Goal: Task Accomplishment & Management: Manage account settings

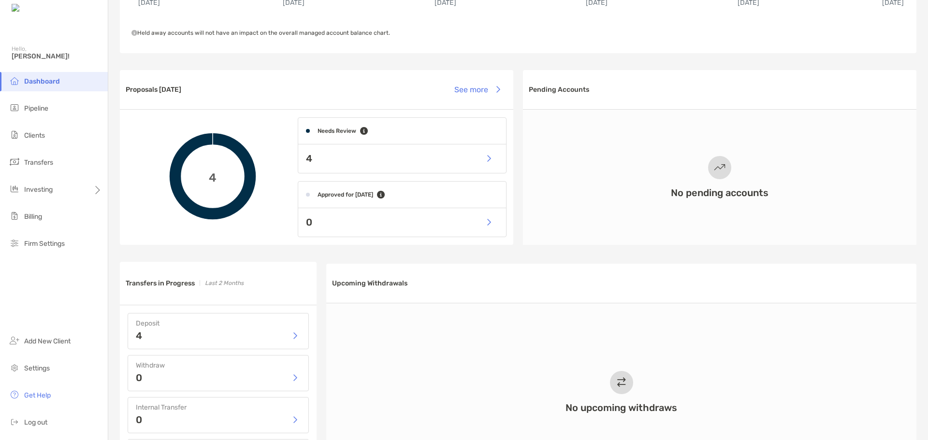
scroll to position [242, 0]
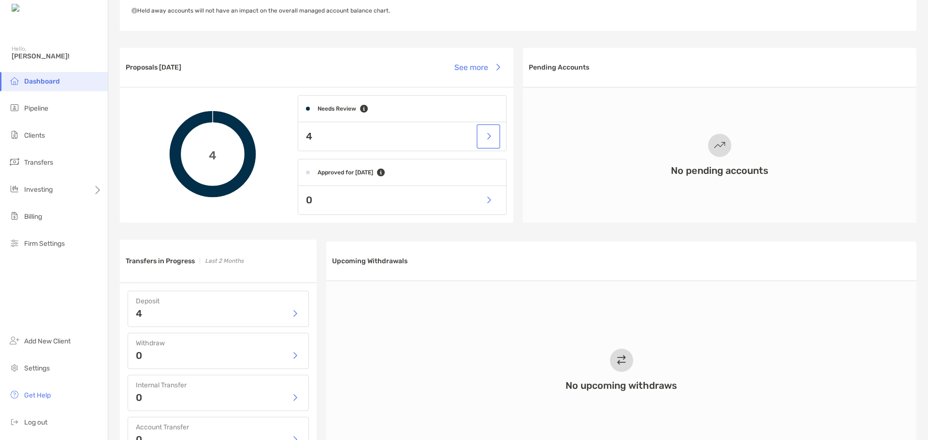
click at [489, 133] on button "button" at bounding box center [488, 136] width 20 height 21
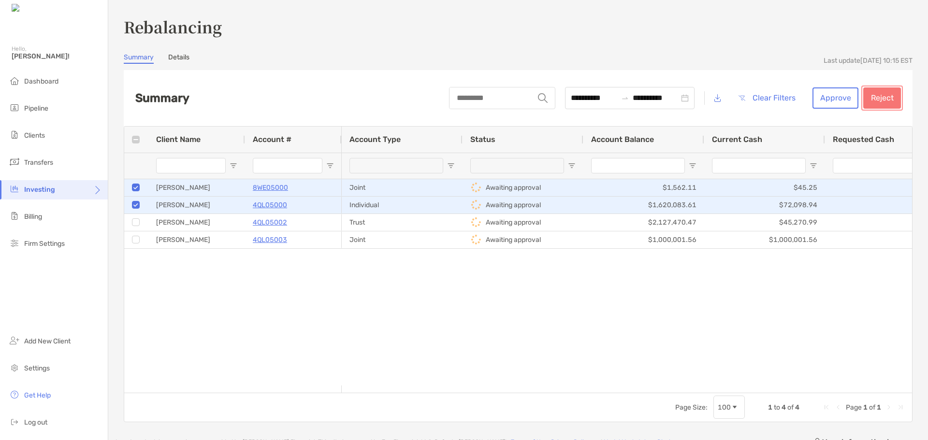
click at [878, 97] on button "Reject" at bounding box center [882, 97] width 38 height 21
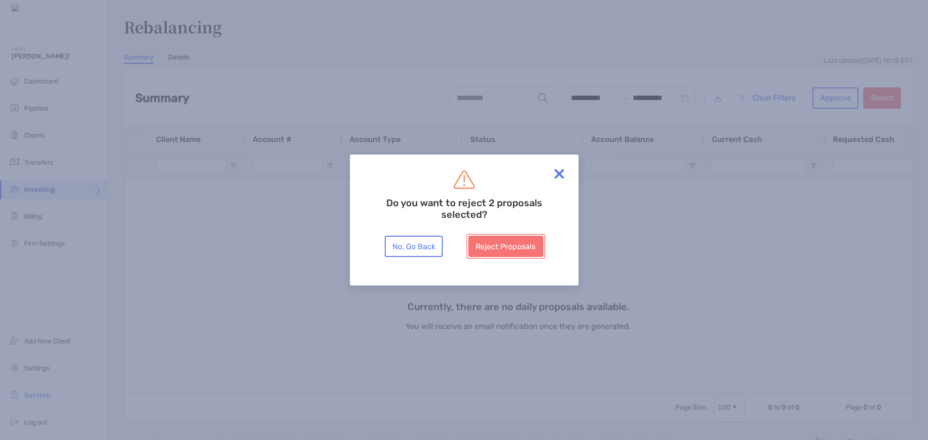
click at [513, 250] on button "Reject Proposals" at bounding box center [505, 246] width 75 height 21
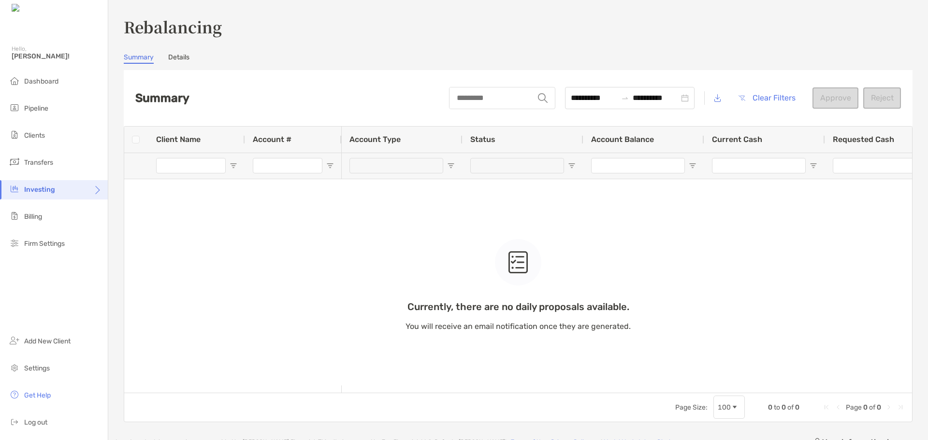
type input "**********"
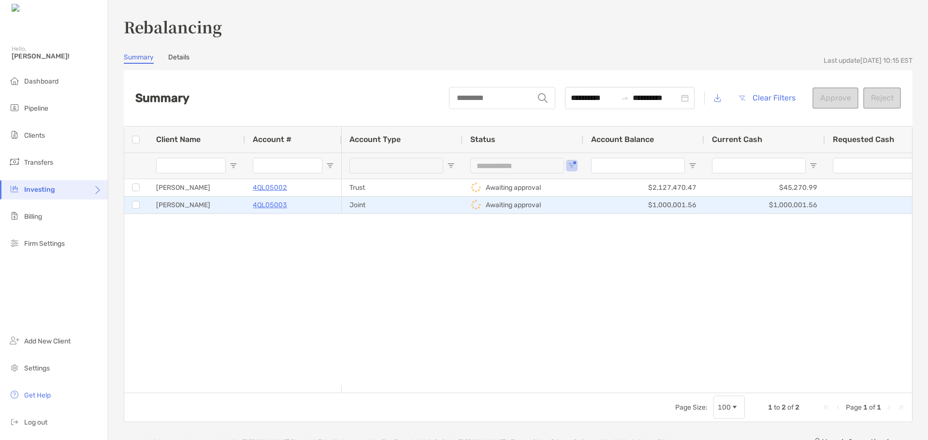
click at [512, 204] on p "Awaiting approval" at bounding box center [513, 205] width 55 height 12
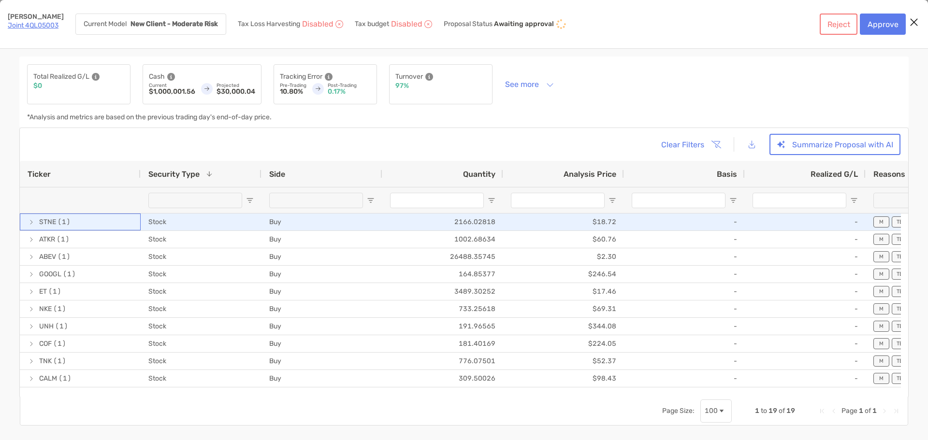
click at [33, 225] on span "[object Object]" at bounding box center [32, 222] width 8 height 8
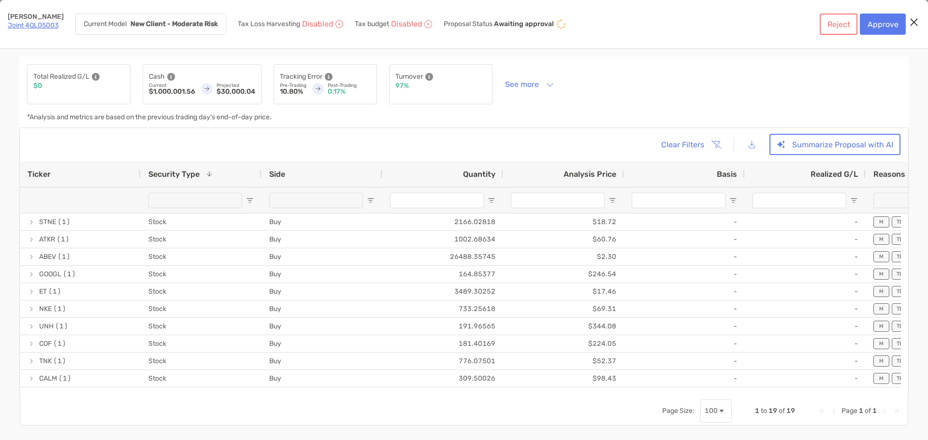
click at [915, 25] on icon "Close modal" at bounding box center [913, 22] width 9 height 12
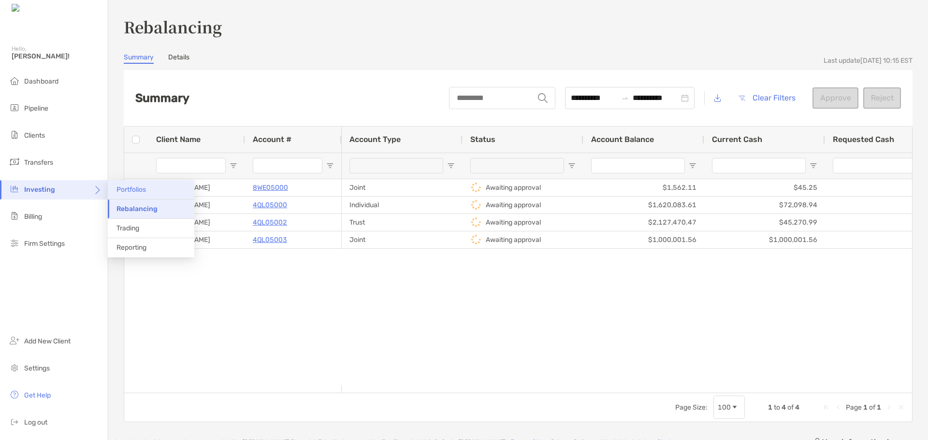
click at [136, 192] on span "Portfolios" at bounding box center [130, 190] width 29 height 8
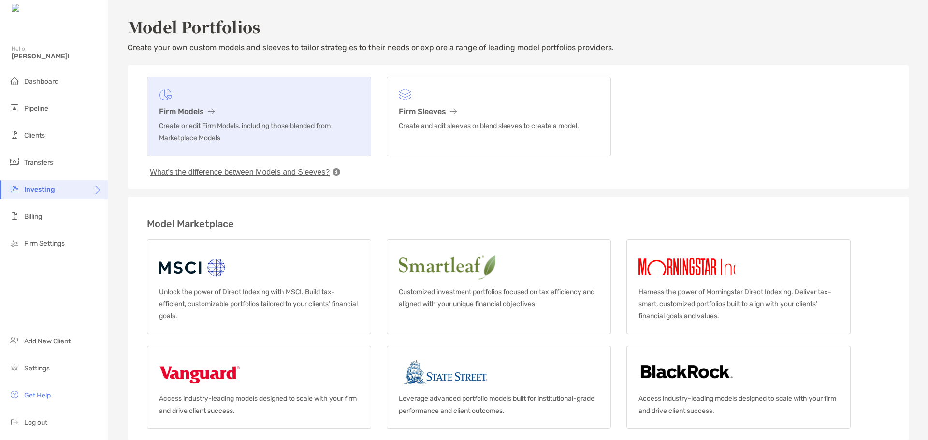
click at [190, 107] on h3 "Firm Models" at bounding box center [259, 111] width 200 height 9
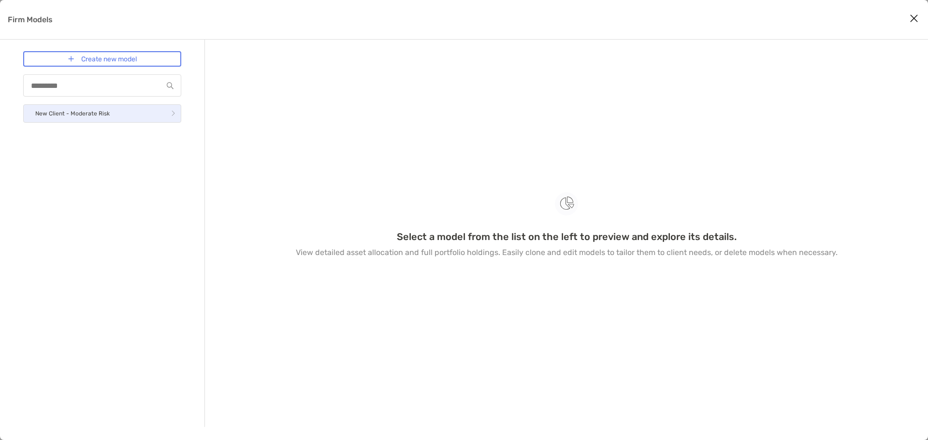
click at [130, 122] on link "New Client - Moderate Risk" at bounding box center [102, 113] width 158 height 18
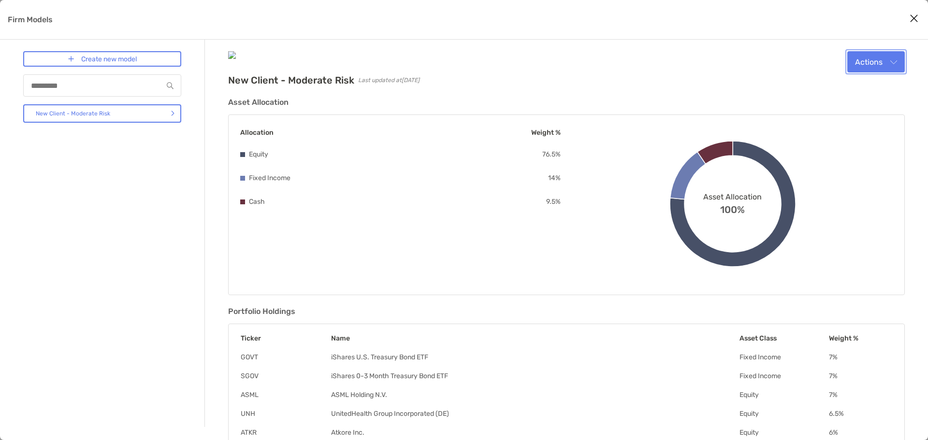
click at [888, 54] on button "Actions" at bounding box center [875, 61] width 57 height 21
click at [871, 81] on div "Edit" at bounding box center [863, 85] width 67 height 9
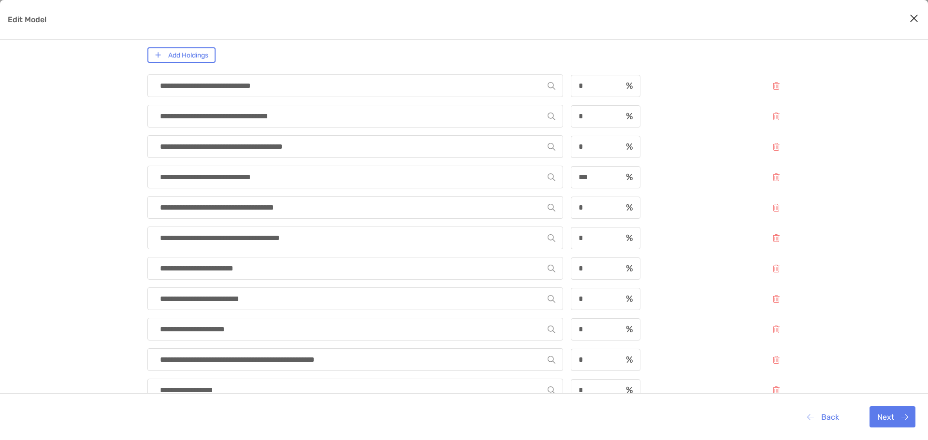
scroll to position [145, 0]
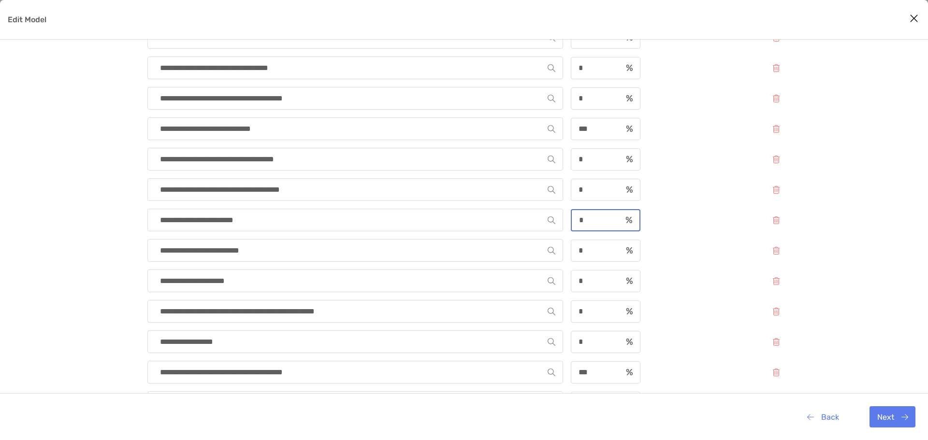
click at [590, 221] on input "*" at bounding box center [597, 220] width 50 height 8
type input "*"
click at [669, 230] on div "**********" at bounding box center [466, 220] width 639 height 23
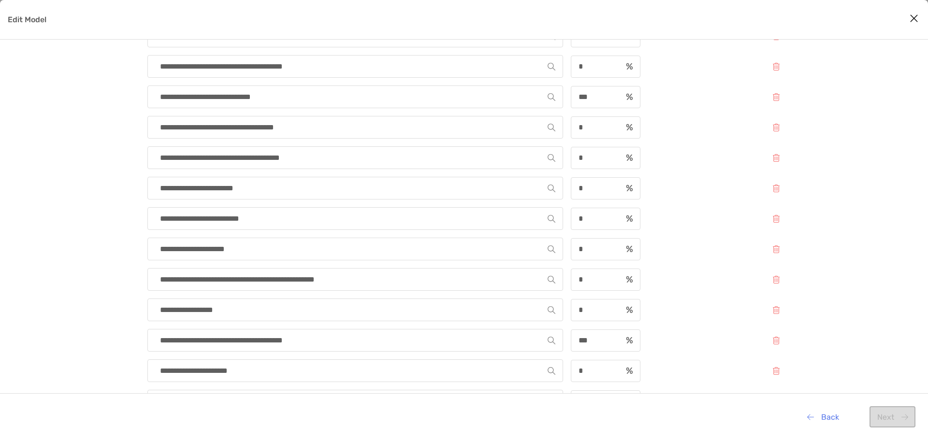
scroll to position [193, 0]
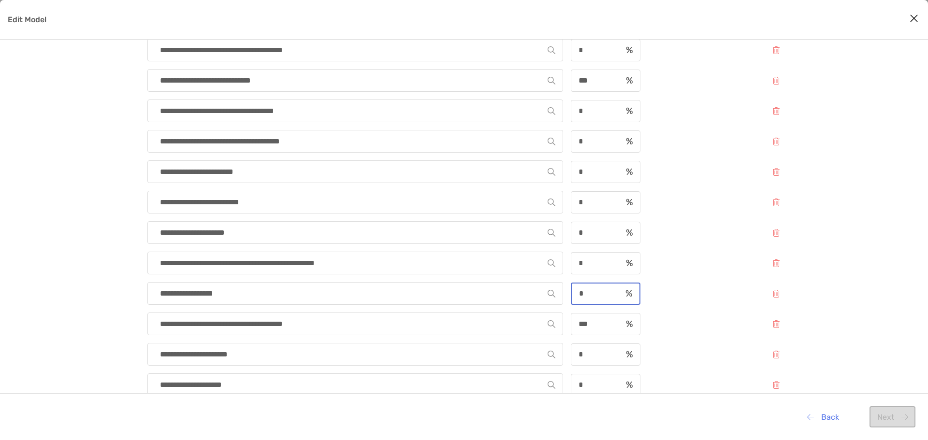
click at [585, 293] on input "*" at bounding box center [597, 293] width 50 height 8
type input "*"
click at [696, 287] on div "**********" at bounding box center [466, 293] width 639 height 23
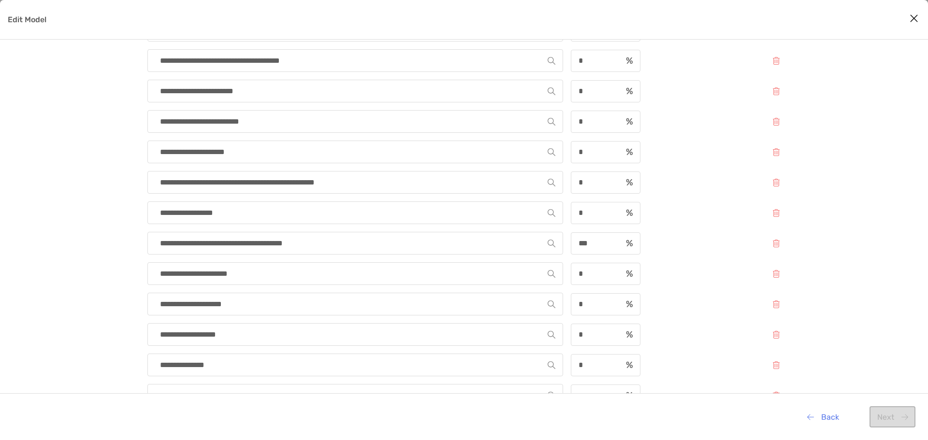
scroll to position [290, 0]
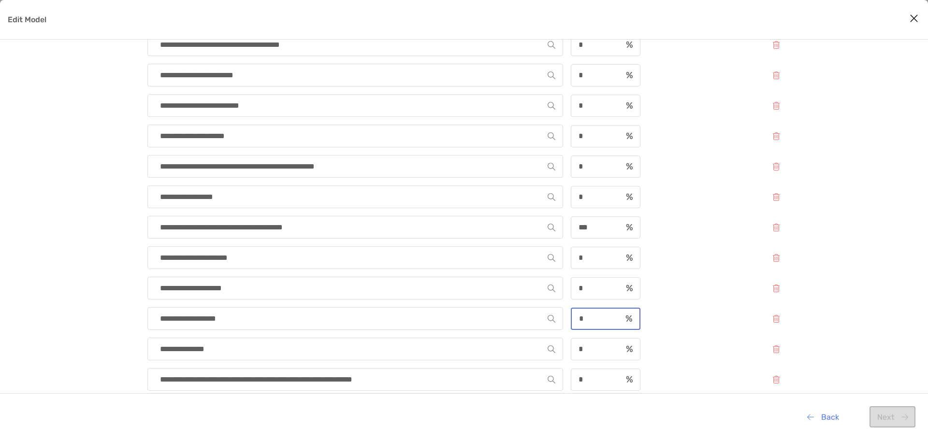
click at [592, 317] on input "*" at bounding box center [597, 319] width 50 height 8
type input "*"
click at [692, 330] on div "**********" at bounding box center [466, 190] width 639 height 626
click at [598, 351] on input "*" at bounding box center [597, 349] width 50 height 8
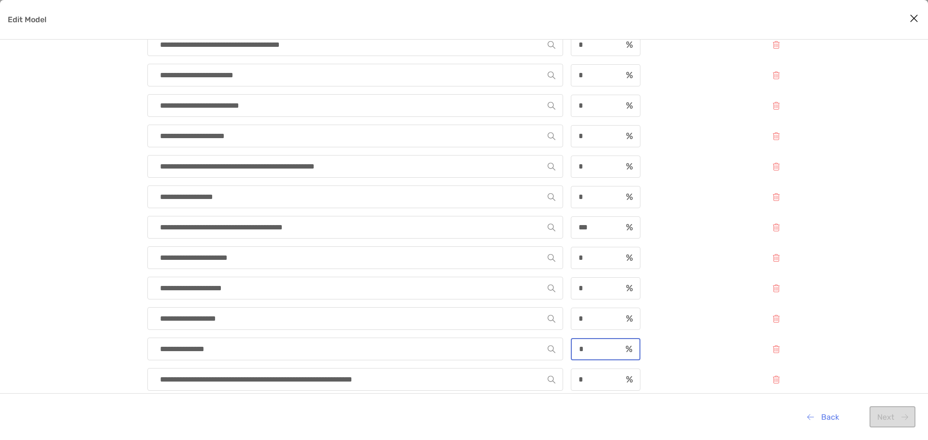
click at [598, 351] on input "*" at bounding box center [597, 349] width 50 height 8
type input "*"
click at [681, 331] on div "**********" at bounding box center [466, 190] width 639 height 626
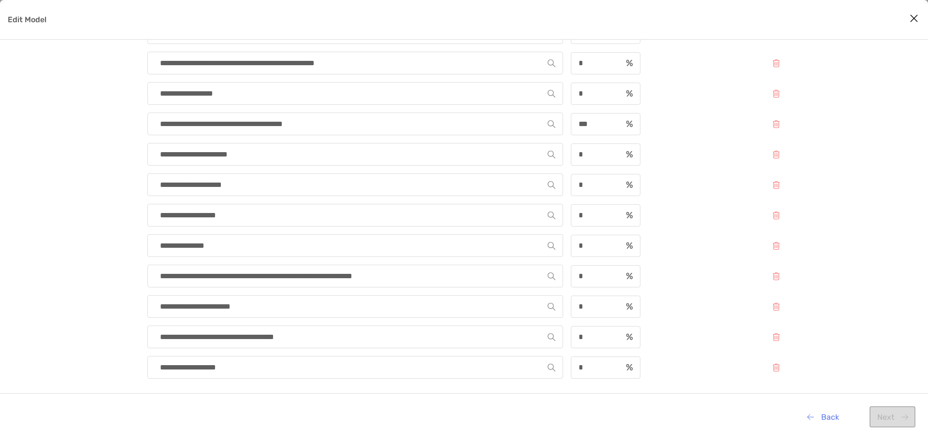
scroll to position [400, 0]
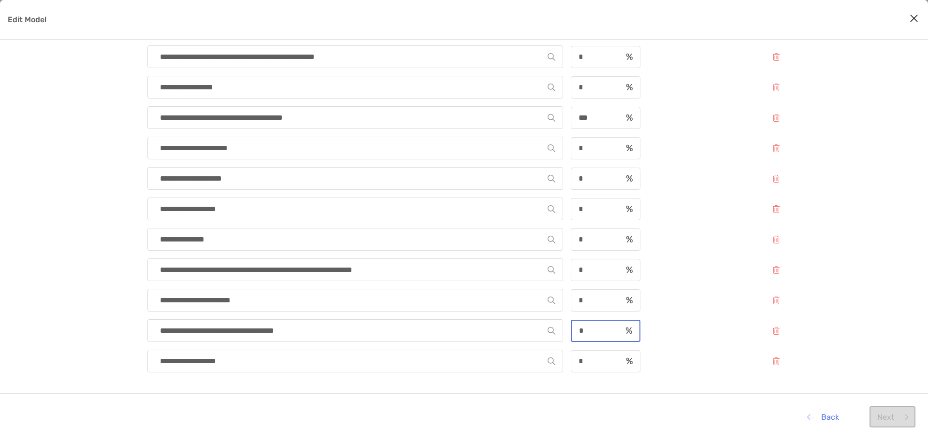
click at [601, 329] on input "*" at bounding box center [597, 331] width 50 height 8
type input "*"
click at [677, 322] on div "**********" at bounding box center [466, 330] width 639 height 23
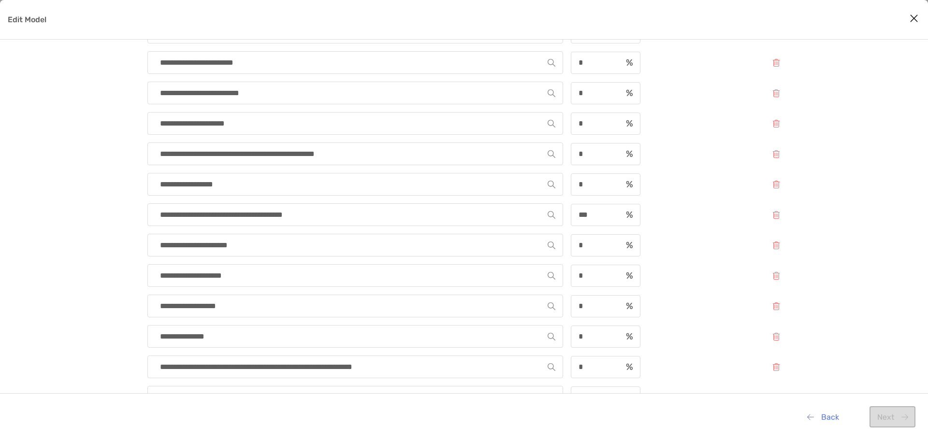
scroll to position [255, 0]
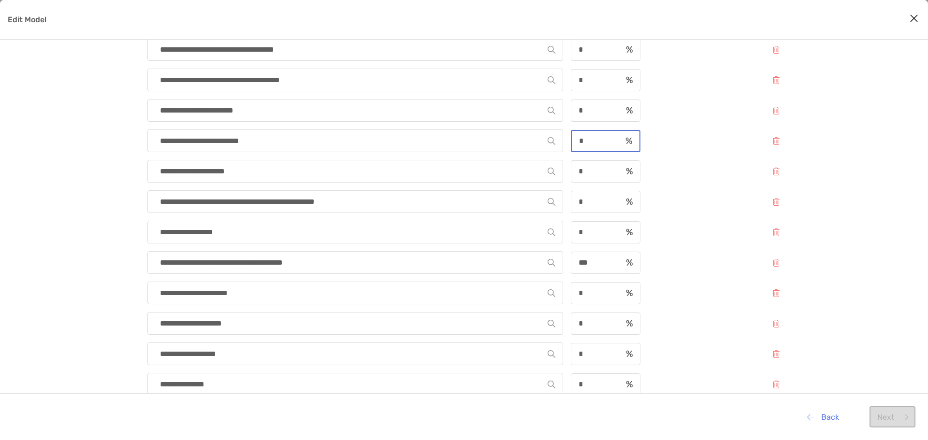
click at [586, 144] on input "*" at bounding box center [597, 141] width 50 height 8
type input "*"
click at [852, 192] on div "**********" at bounding box center [464, 192] width 928 height 785
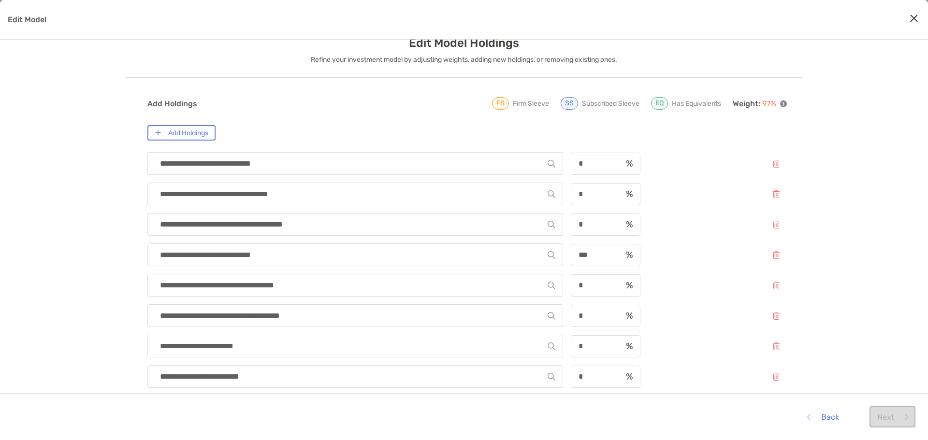
scroll to position [13, 0]
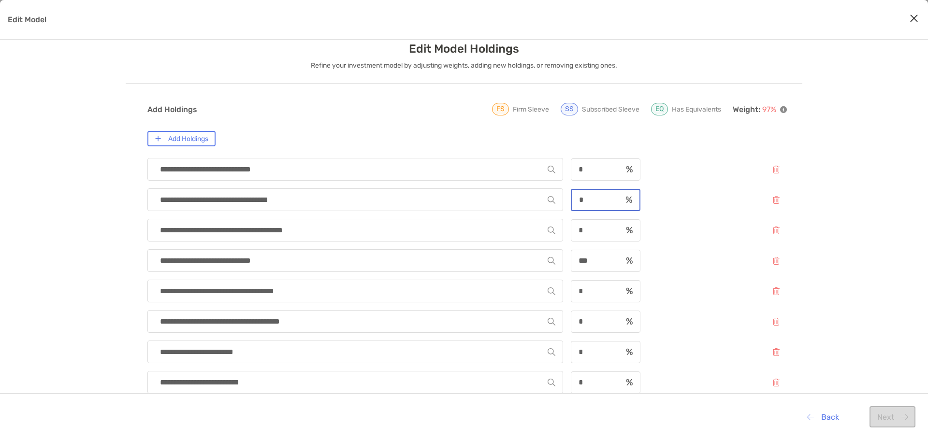
click at [588, 199] on input "*" at bounding box center [597, 200] width 50 height 8
type input "*"
click at [867, 198] on div "**********" at bounding box center [464, 434] width 928 height 785
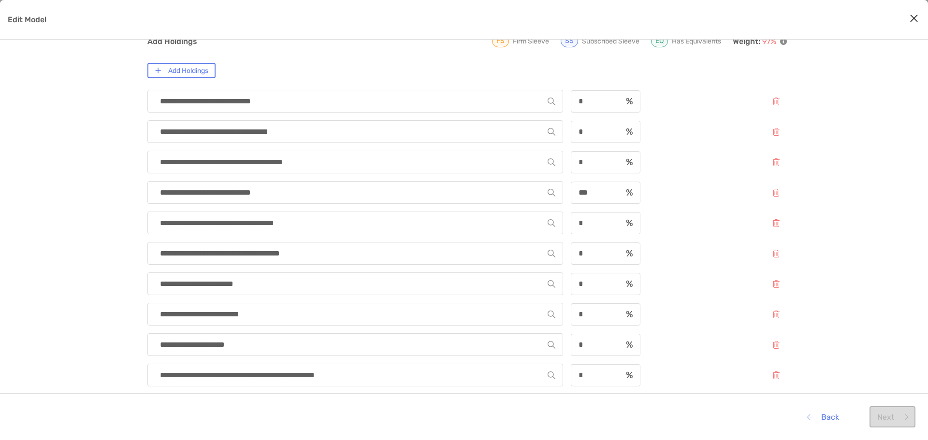
scroll to position [61, 0]
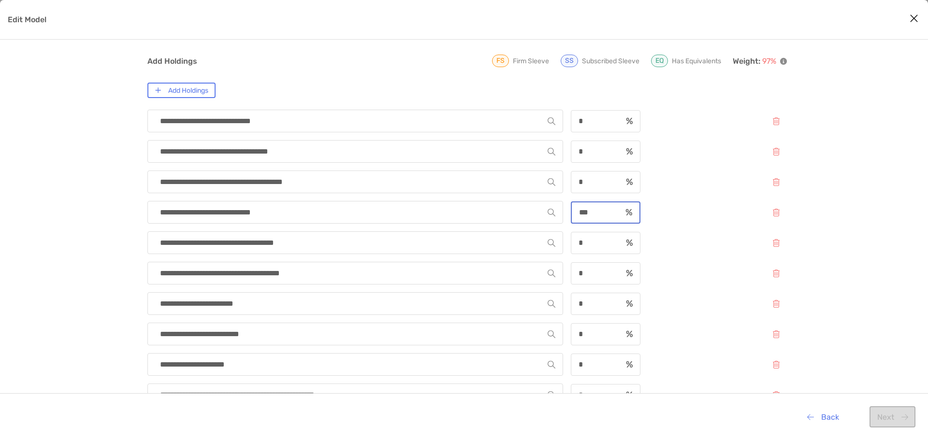
click at [593, 213] on input "***" at bounding box center [597, 212] width 50 height 8
type input "*"
click at [848, 247] on div "**********" at bounding box center [464, 386] width 928 height 785
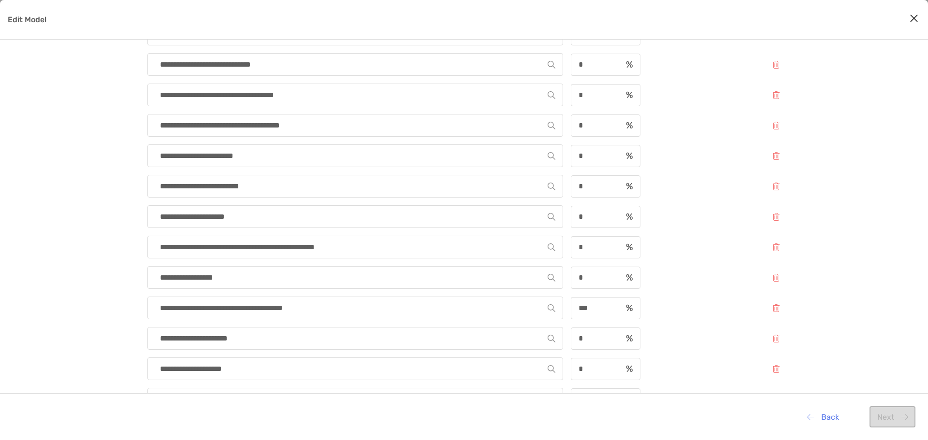
scroll to position [303, 0]
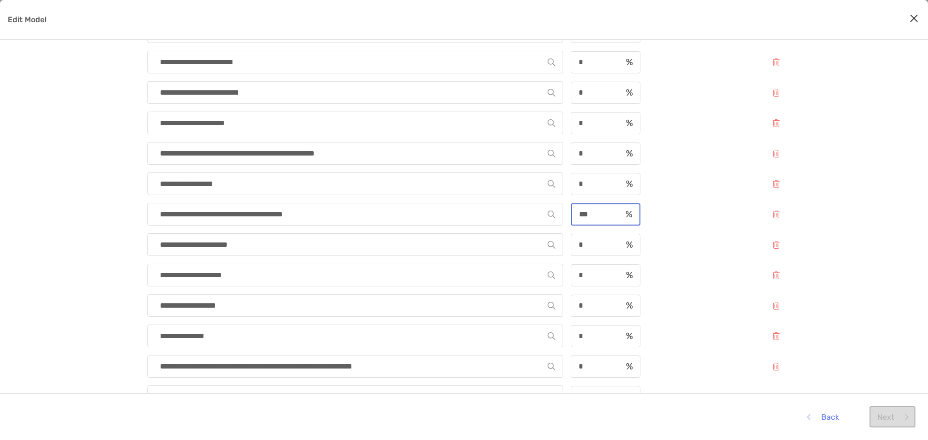
click at [595, 215] on input "***" at bounding box center [597, 214] width 50 height 8
type input "*"
click at [861, 242] on div "**********" at bounding box center [464, 144] width 928 height 785
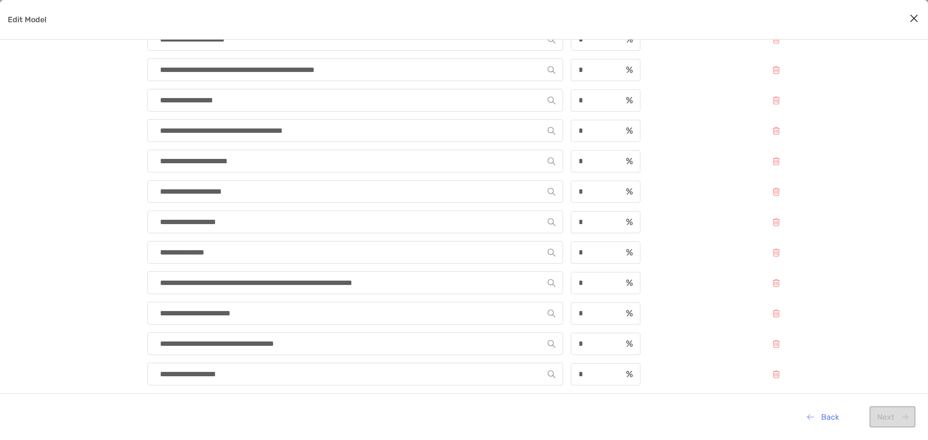
scroll to position [338, 0]
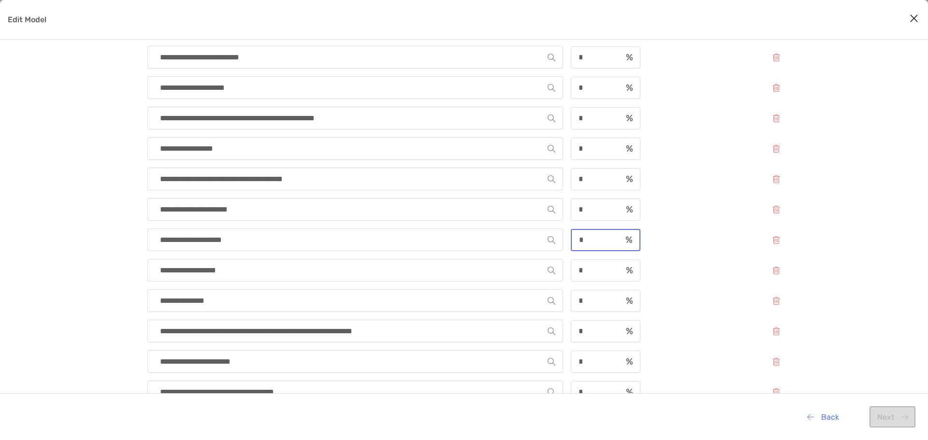
click at [591, 239] on input "*" at bounding box center [597, 240] width 50 height 8
type input "*"
click at [895, 416] on button "Next" at bounding box center [892, 416] width 46 height 21
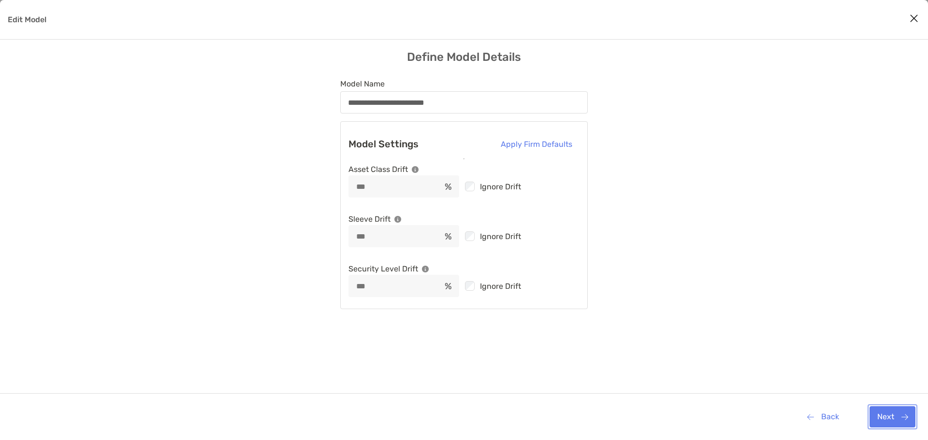
click at [883, 417] on button "Next" at bounding box center [892, 416] width 46 height 21
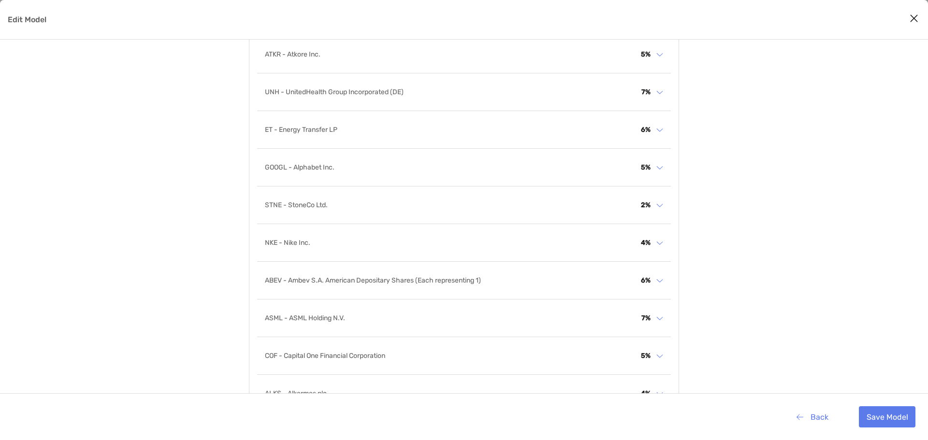
scroll to position [488, 0]
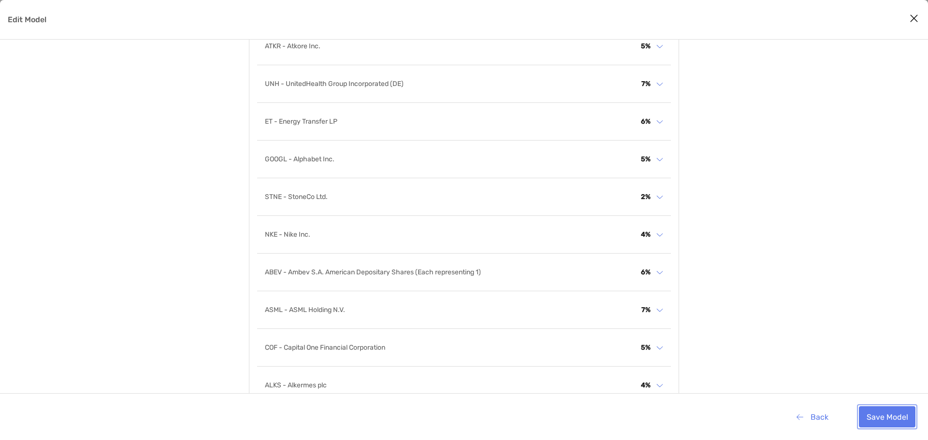
click at [886, 422] on button "Save Model" at bounding box center [887, 416] width 57 height 21
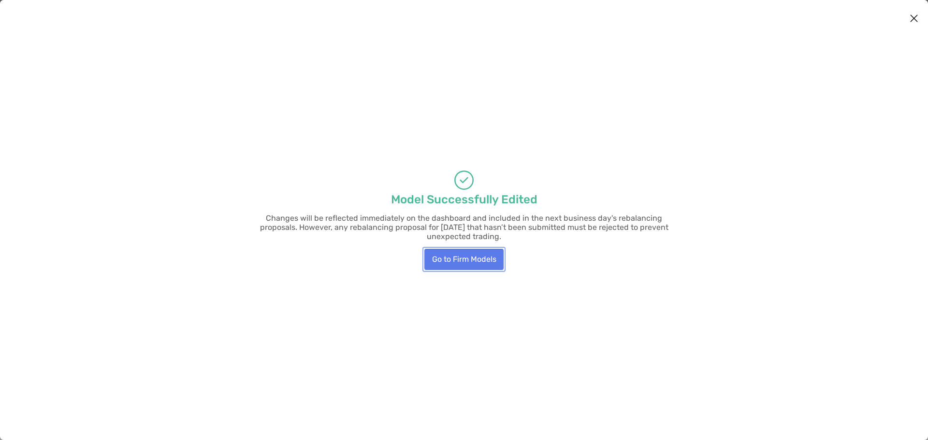
click at [461, 250] on button "Go to Firm Models" at bounding box center [463, 259] width 79 height 21
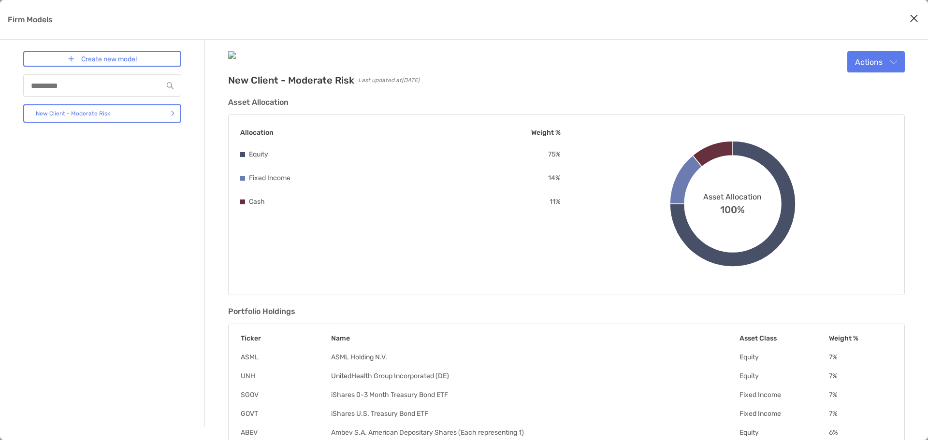
click at [915, 19] on icon "Close modal" at bounding box center [913, 19] width 9 height 12
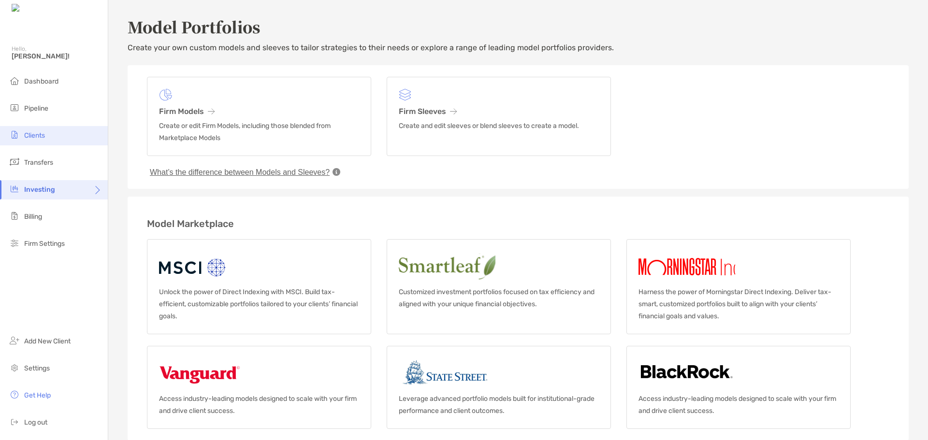
click at [35, 137] on span "Clients" at bounding box center [34, 135] width 21 height 8
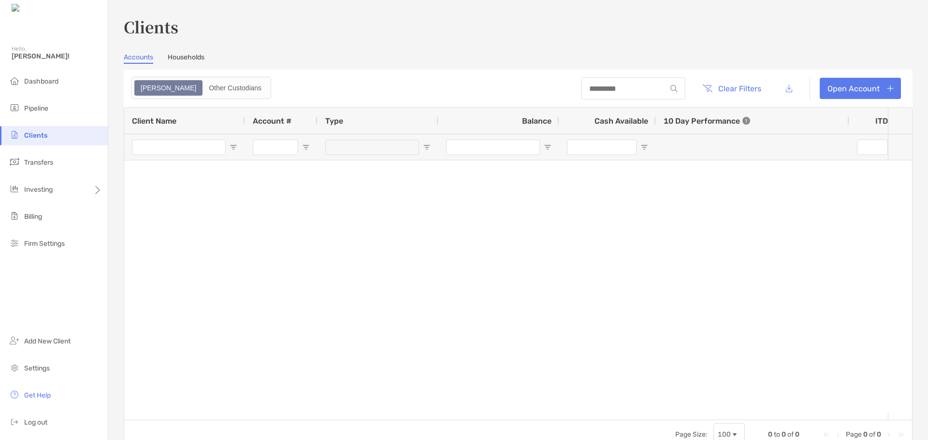
click at [180, 59] on link "Households" at bounding box center [186, 58] width 37 height 11
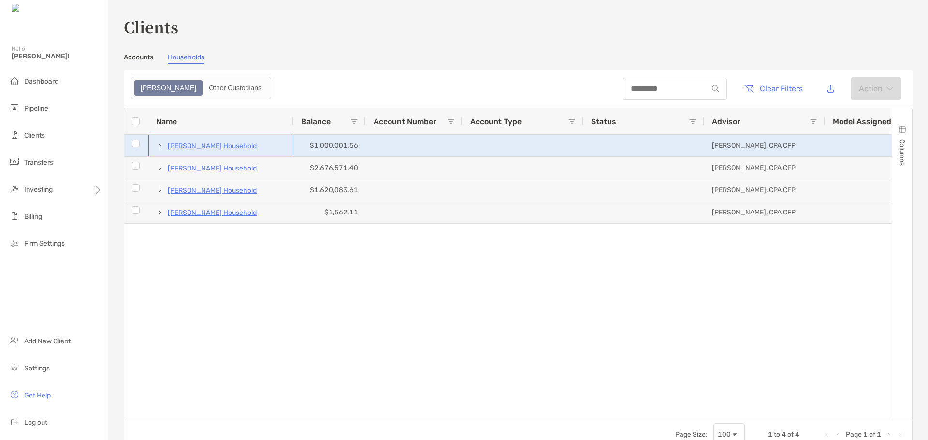
click at [215, 148] on p "[PERSON_NAME] Household" at bounding box center [212, 146] width 89 height 12
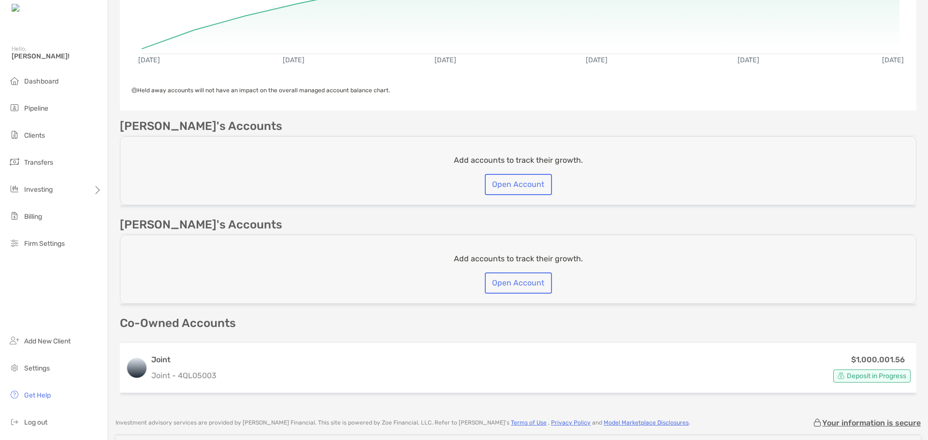
scroll to position [242, 0]
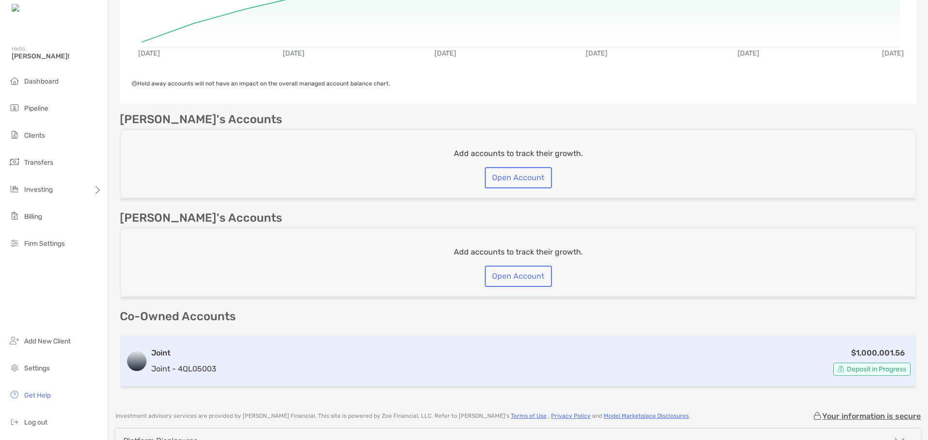
click at [374, 357] on div "$1,000,001.56 Deposit in Progress" at bounding box center [565, 361] width 690 height 29
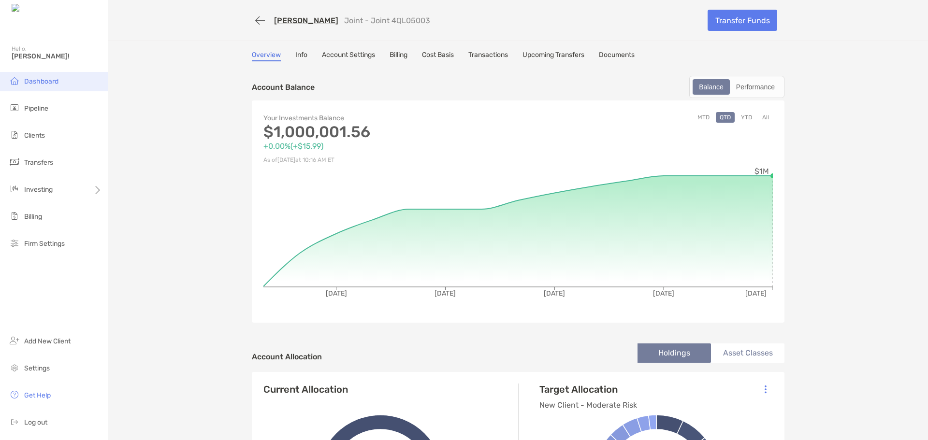
click at [40, 82] on span "Dashboard" at bounding box center [41, 81] width 34 height 8
